Goal: Understand process/instructions

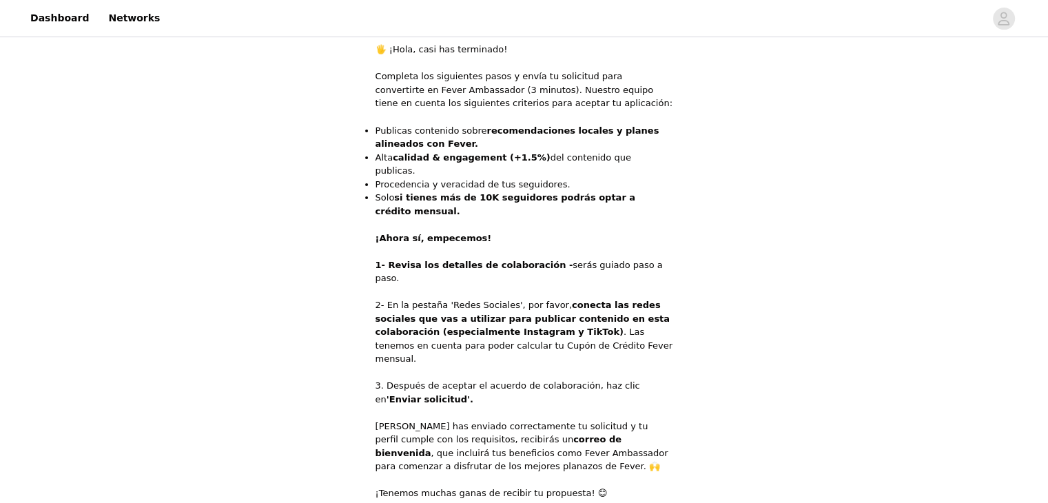
scroll to position [389, 0]
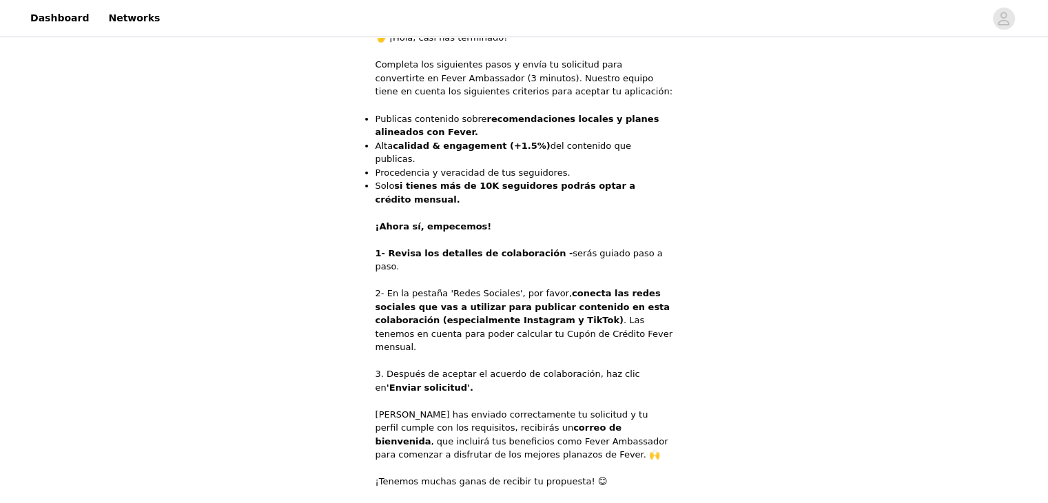
click at [554, 288] on strong "conecta las redes sociales que vas a utilizar para publicar contenido en esta c…" at bounding box center [523, 306] width 294 height 37
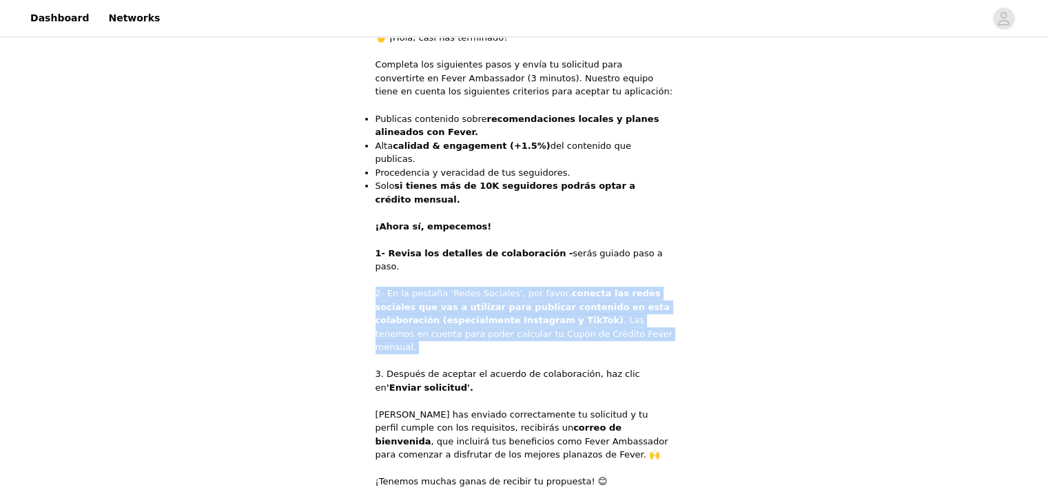
click at [554, 288] on strong "conecta las redes sociales que vas a utilizar para publicar contenido en esta c…" at bounding box center [523, 306] width 294 height 37
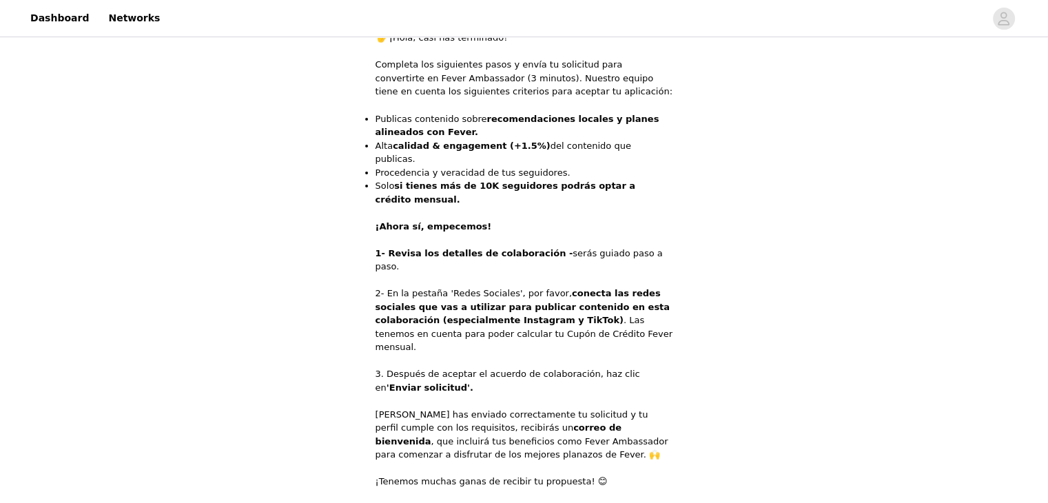
click at [530, 367] on p "3. Después de aceptar el acuerdo de colaboración, haz clic en 'Enviar solicitud…" at bounding box center [525, 380] width 298 height 27
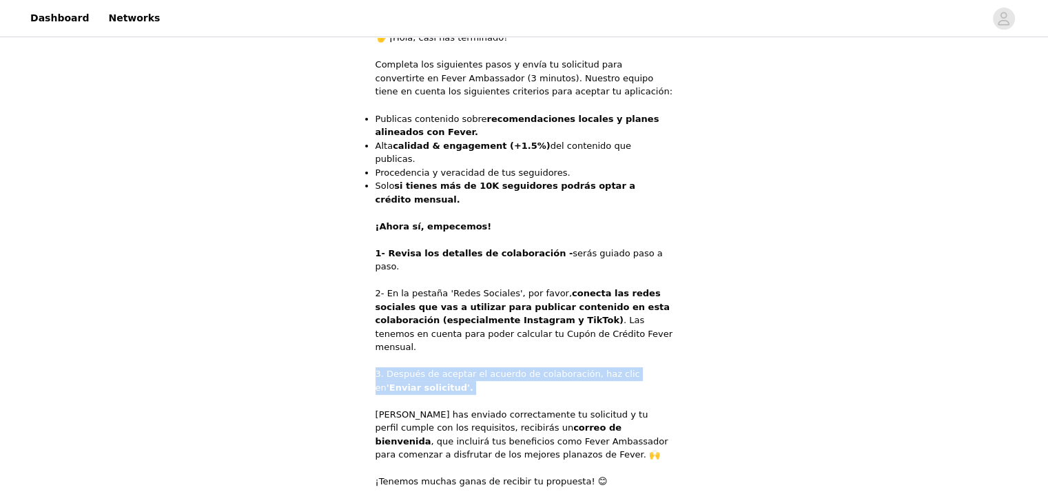
click at [530, 367] on p "3. Después de aceptar el acuerdo de colaboración, haz clic en 'Enviar solicitud…" at bounding box center [525, 380] width 298 height 27
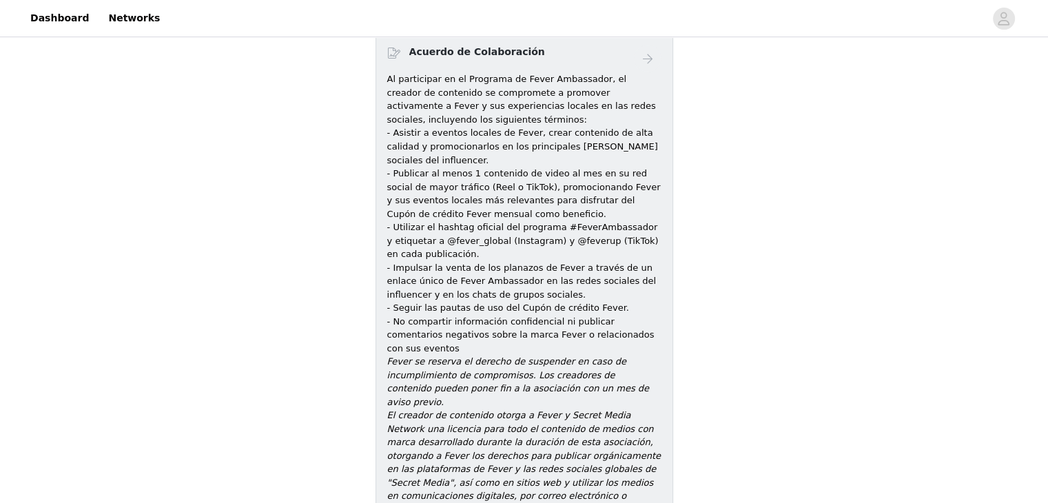
scroll to position [529, 0]
